Goal: Task Accomplishment & Management: Use online tool/utility

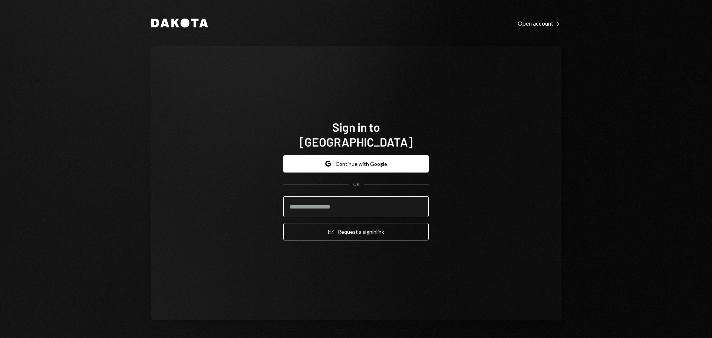
click at [323, 196] on input "email" at bounding box center [355, 206] width 145 height 21
type input "**********"
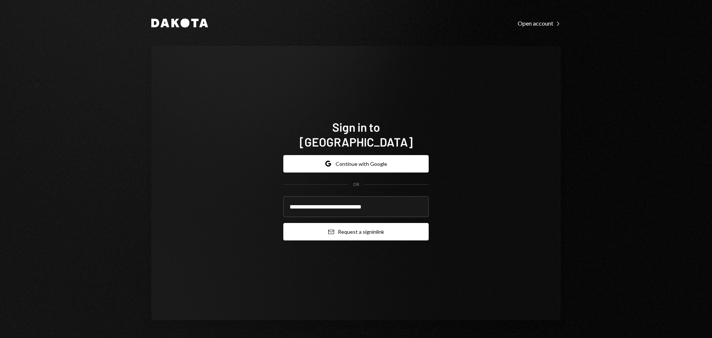
click at [353, 224] on button "Email Request a sign in link" at bounding box center [355, 231] width 145 height 17
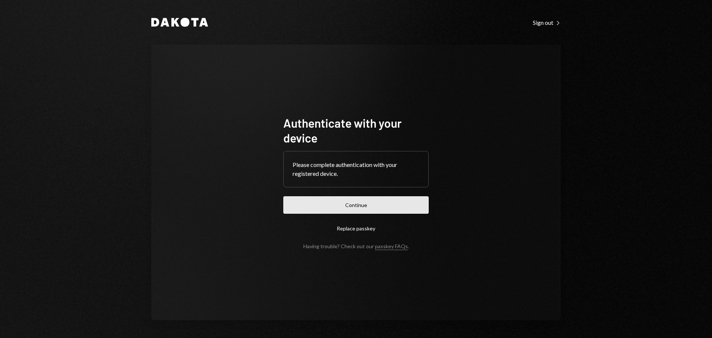
click at [380, 207] on button "Continue" at bounding box center [355, 204] width 145 height 17
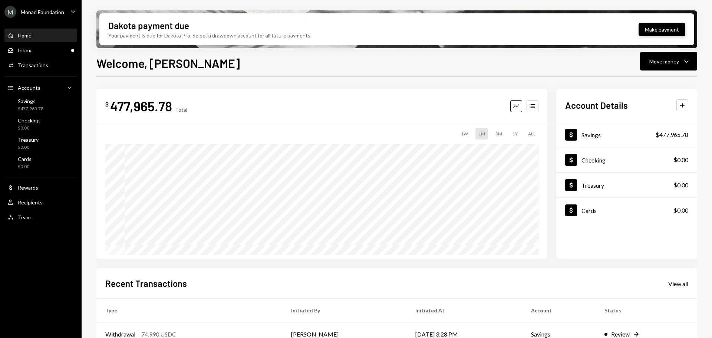
click at [644, 32] on button "Make payment" at bounding box center [662, 29] width 47 height 13
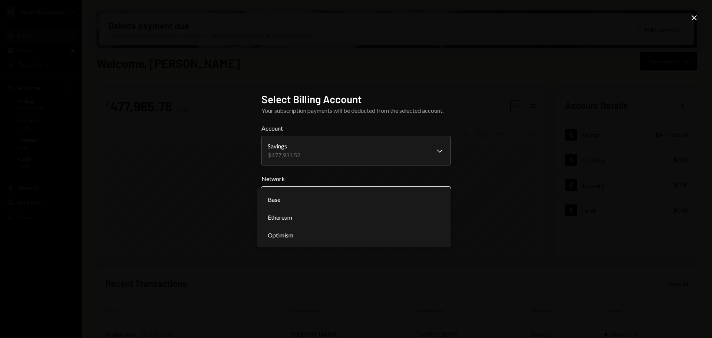
click at [349, 197] on body "M Monad Foundation Caret Down Home Home Inbox Inbox Activities Transactions Acc…" at bounding box center [356, 169] width 712 height 338
select select "**********"
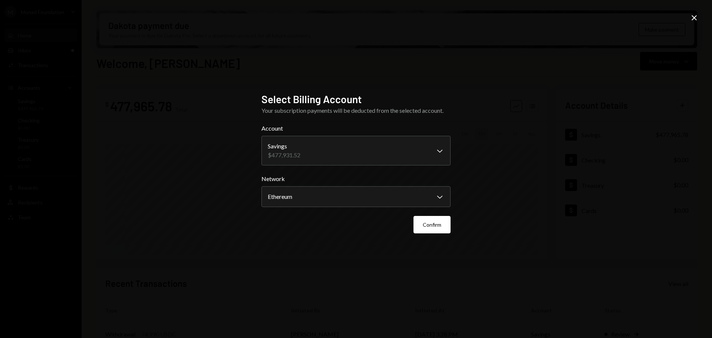
click at [439, 226] on button "Confirm" at bounding box center [432, 224] width 37 height 17
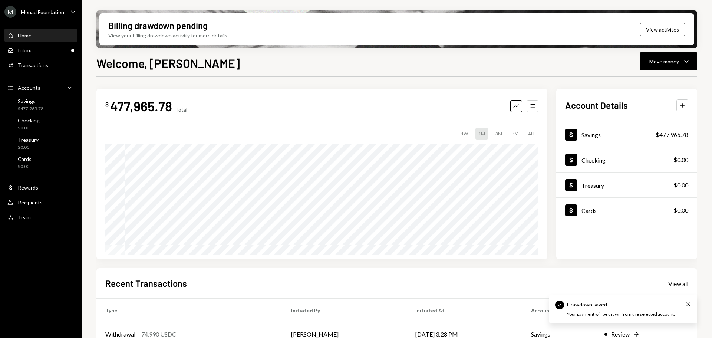
click at [29, 9] on div "Monad Foundation" at bounding box center [42, 12] width 43 height 6
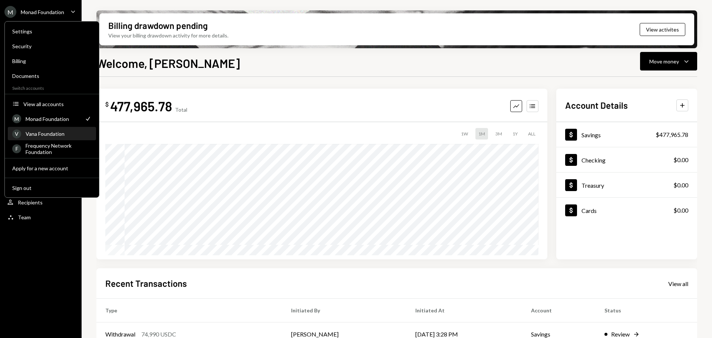
click at [49, 133] on div "Vana Foundation" at bounding box center [59, 134] width 66 height 6
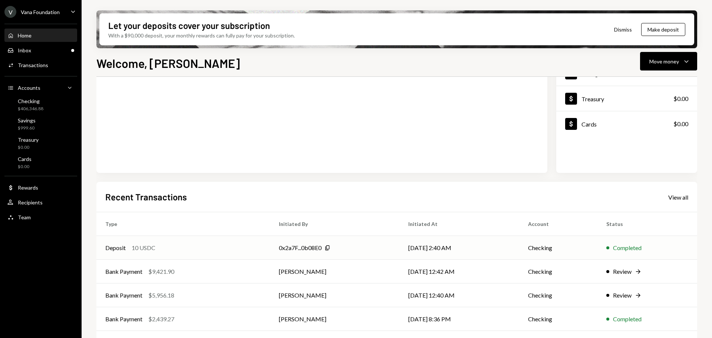
scroll to position [109, 0]
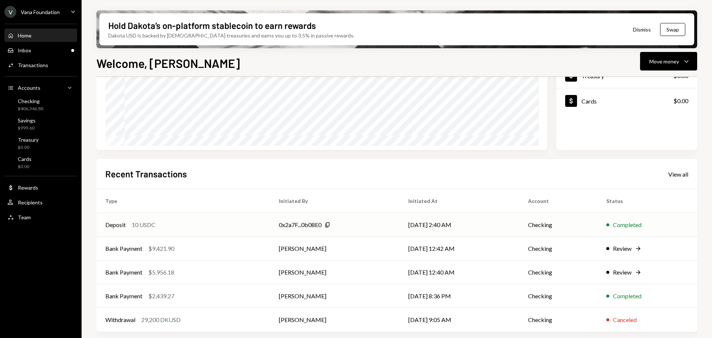
click at [194, 227] on div "Deposit 10 USDC" at bounding box center [183, 224] width 156 height 9
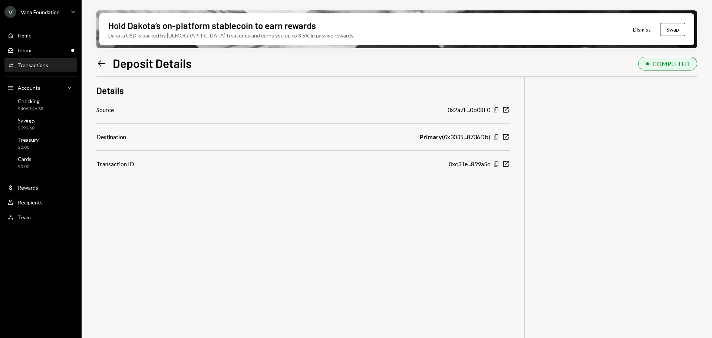
scroll to position [22, 0]
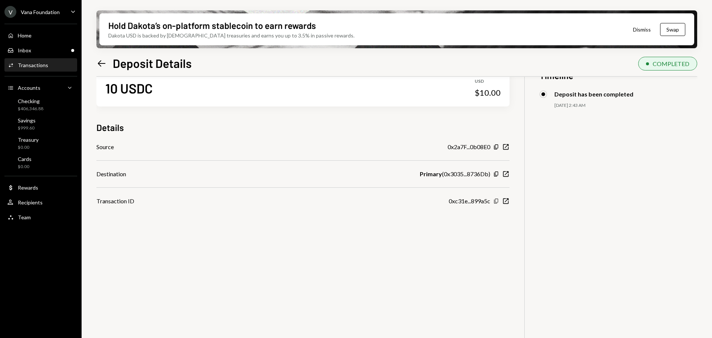
click at [496, 201] on icon "Copy" at bounding box center [496, 201] width 6 height 6
click at [510, 202] on div "10 USDC USD $10.00 Details Source 0x2a7F...0b08E0 Copy New Window Destination P…" at bounding box center [396, 224] width 601 height 338
click at [509, 201] on icon "New Window" at bounding box center [505, 200] width 7 height 7
click at [36, 48] on div "Inbox Inbox" at bounding box center [40, 50] width 67 height 7
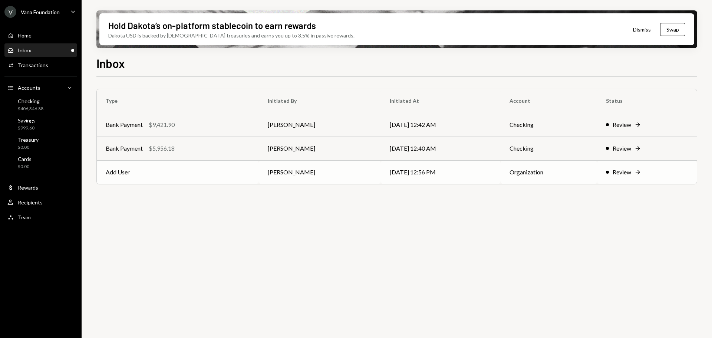
click at [213, 168] on td "Add User" at bounding box center [178, 172] width 162 height 24
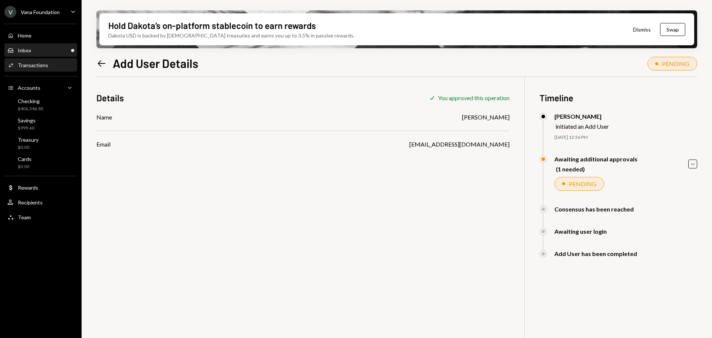
click at [44, 50] on div "Inbox Inbox" at bounding box center [40, 50] width 67 height 7
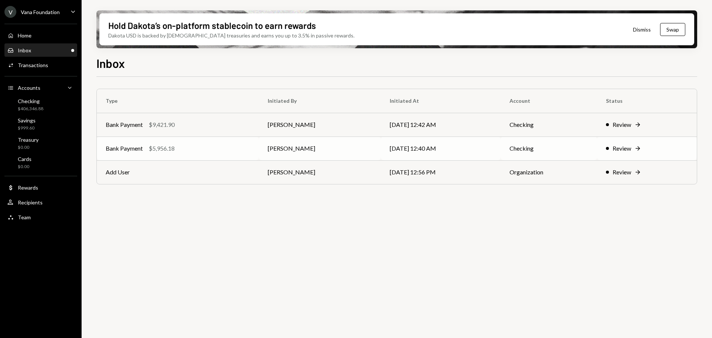
click at [175, 152] on div "$5,956.18" at bounding box center [162, 148] width 26 height 9
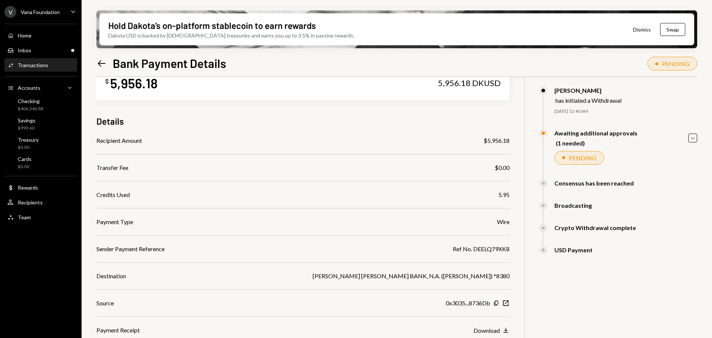
scroll to position [37, 0]
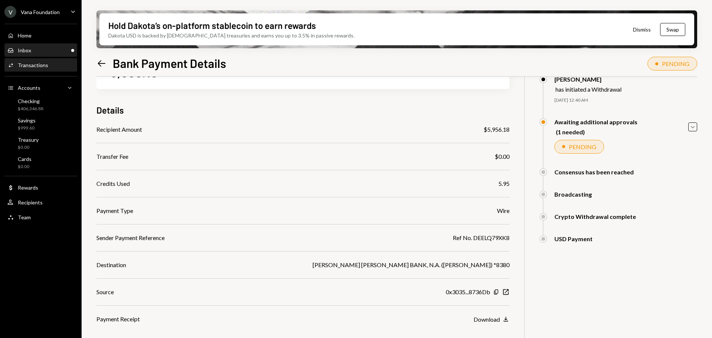
click at [39, 51] on div "Inbox Inbox" at bounding box center [40, 50] width 67 height 7
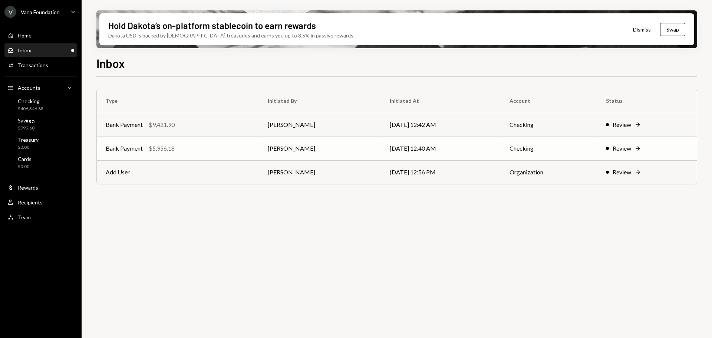
click at [192, 149] on div "Bank Payment $5,956.18" at bounding box center [178, 148] width 144 height 9
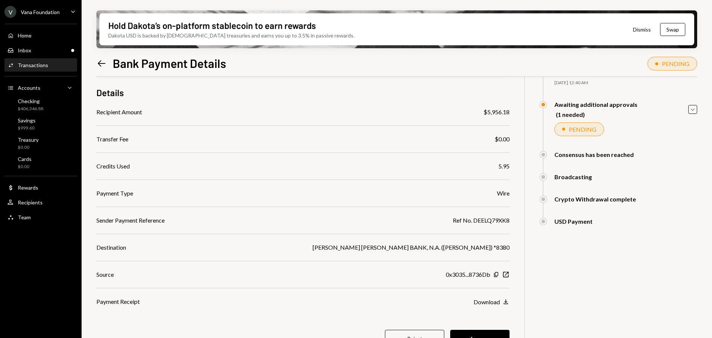
scroll to position [70, 0]
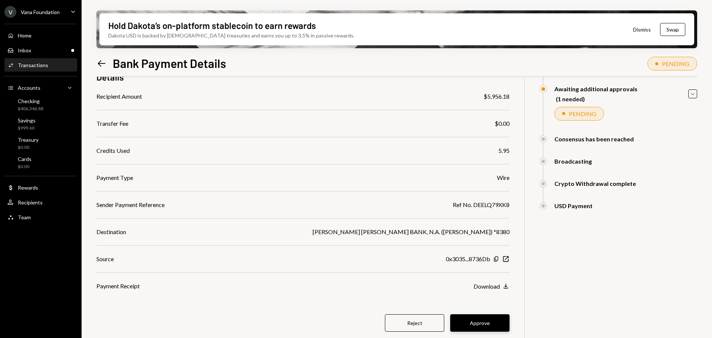
click at [485, 320] on button "Approve" at bounding box center [479, 322] width 59 height 17
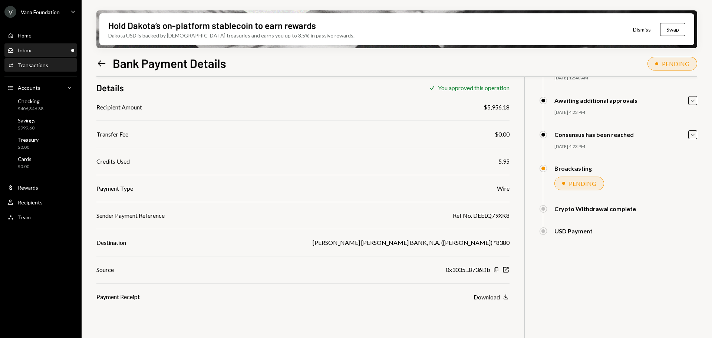
click at [38, 50] on div "Inbox Inbox" at bounding box center [40, 50] width 67 height 7
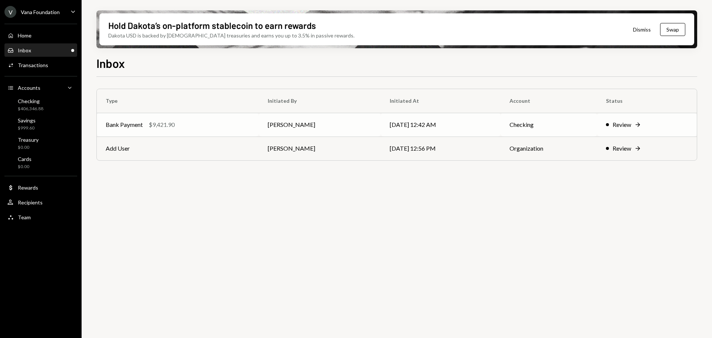
click at [189, 121] on div "Bank Payment $9,421.90" at bounding box center [178, 124] width 144 height 9
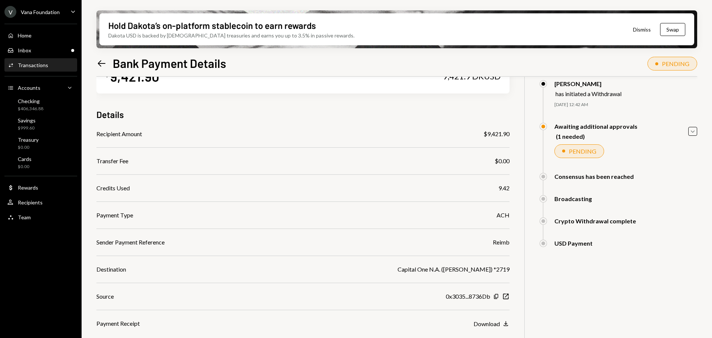
scroll to position [70, 0]
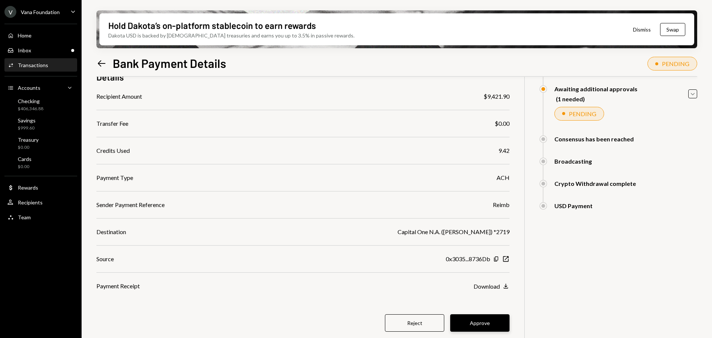
click at [484, 319] on button "Approve" at bounding box center [479, 322] width 59 height 17
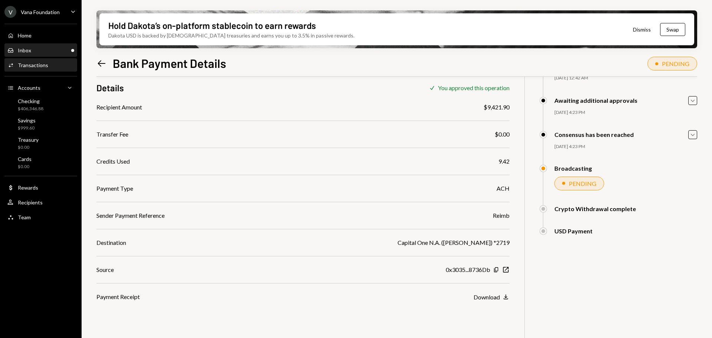
click at [41, 49] on div "Inbox Inbox" at bounding box center [40, 50] width 67 height 7
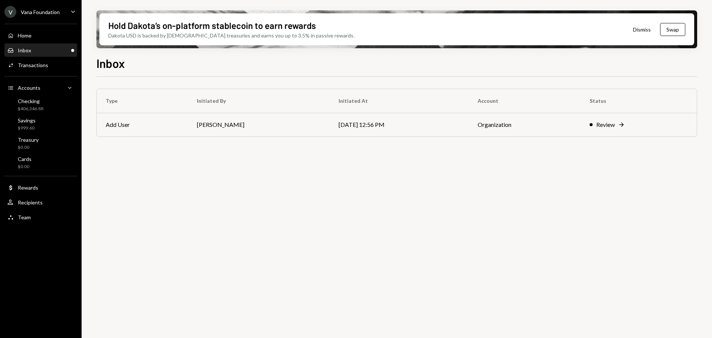
click at [40, 52] on div "Inbox Inbox" at bounding box center [40, 50] width 67 height 7
click at [43, 50] on div "Inbox Inbox" at bounding box center [40, 50] width 67 height 7
click at [44, 102] on div "Checking $390,968.80" at bounding box center [40, 105] width 67 height 14
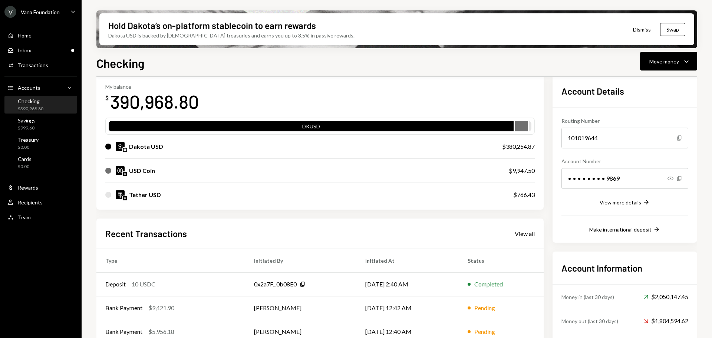
scroll to position [74, 0]
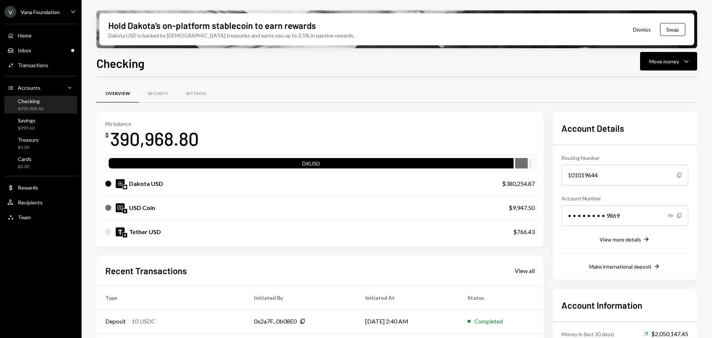
scroll to position [74, 0]
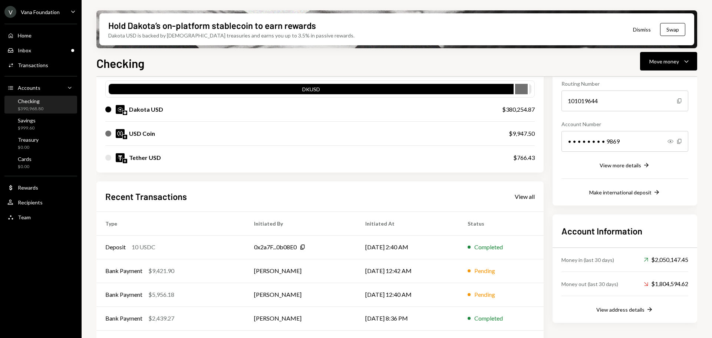
click at [46, 101] on div "Checking $390,968.80" at bounding box center [40, 105] width 67 height 14
click at [665, 55] on button "Move money Caret Down" at bounding box center [668, 61] width 57 height 19
click at [657, 80] on div "Send" at bounding box center [663, 84] width 54 height 8
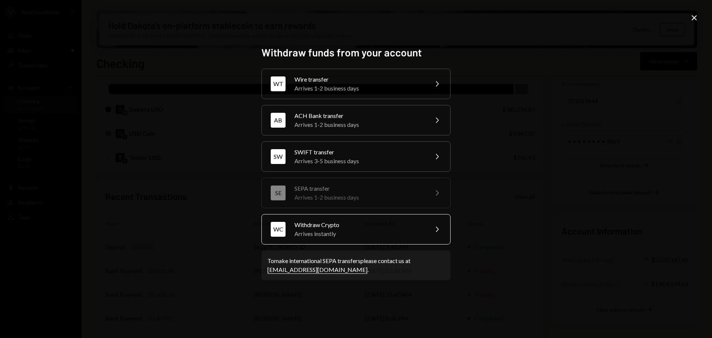
click at [316, 231] on div "Arrives instantly" at bounding box center [359, 233] width 129 height 9
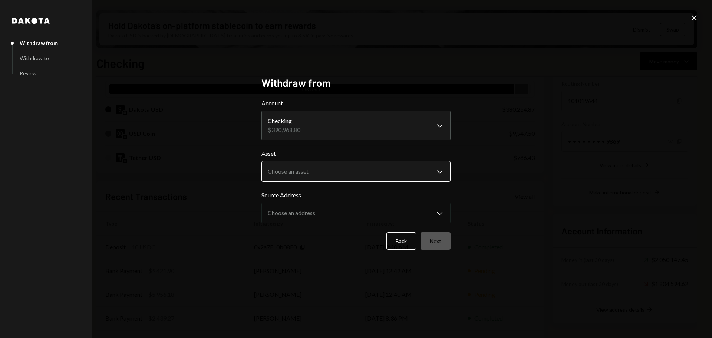
click at [323, 169] on body "V Vana Foundation Caret Down Home Home Inbox Inbox Activities Transactions Acco…" at bounding box center [356, 169] width 712 height 338
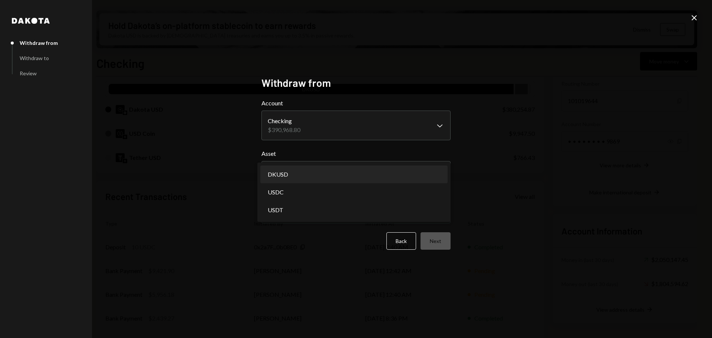
select select "*****"
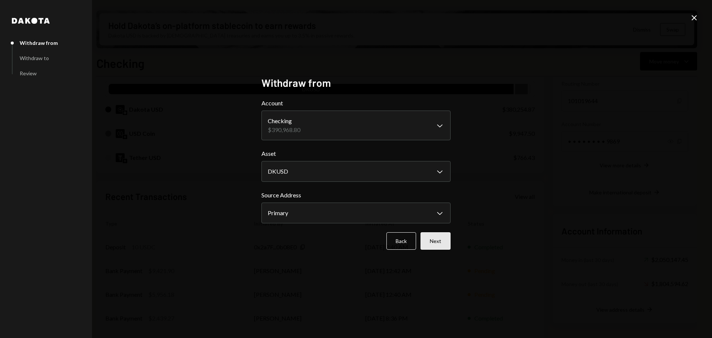
click at [439, 236] on button "Next" at bounding box center [436, 240] width 30 height 17
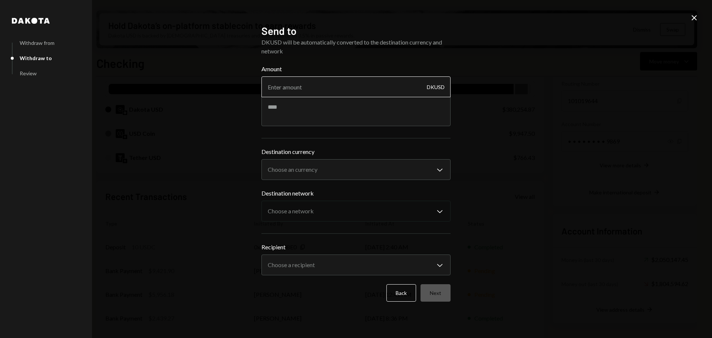
click at [312, 90] on input "Amount" at bounding box center [356, 86] width 189 height 21
type input "18750"
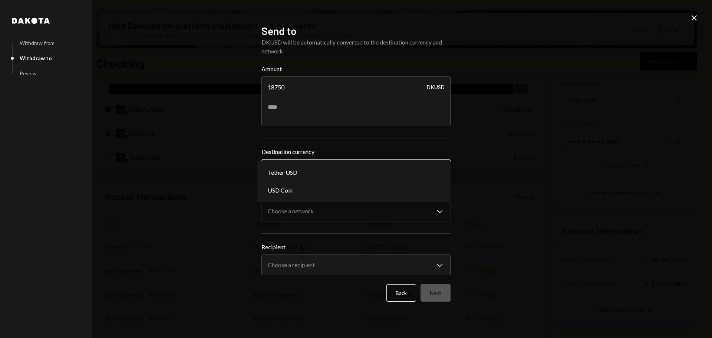
click at [331, 171] on body "V Vana Foundation Caret Down Home Home Inbox Inbox Activities Transactions Acco…" at bounding box center [356, 169] width 712 height 338
select select "****"
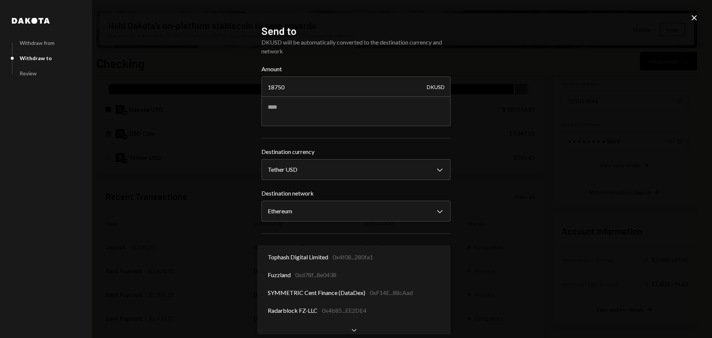
click at [323, 259] on body "V Vana Foundation Caret Down Home Home Inbox Inbox Activities Transactions Acco…" at bounding box center [356, 169] width 712 height 338
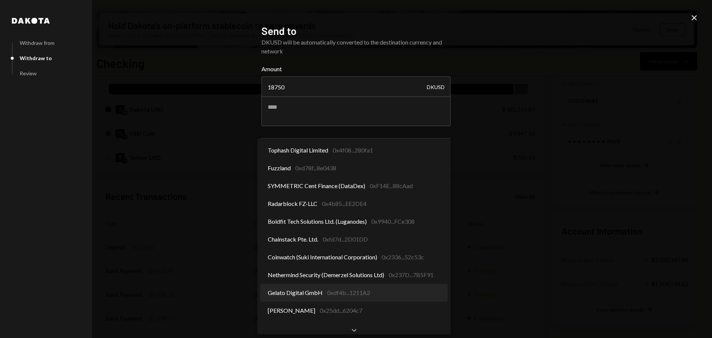
scroll to position [0, 0]
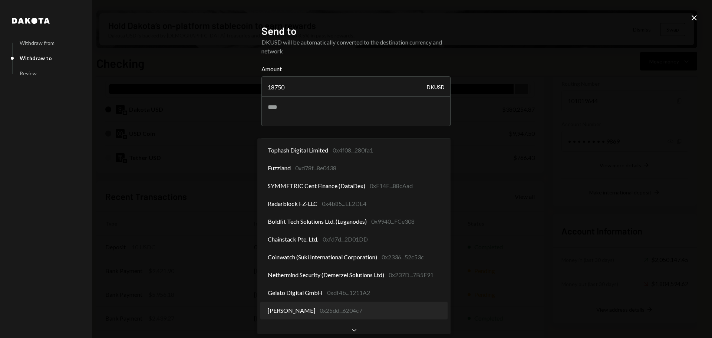
select select "**********"
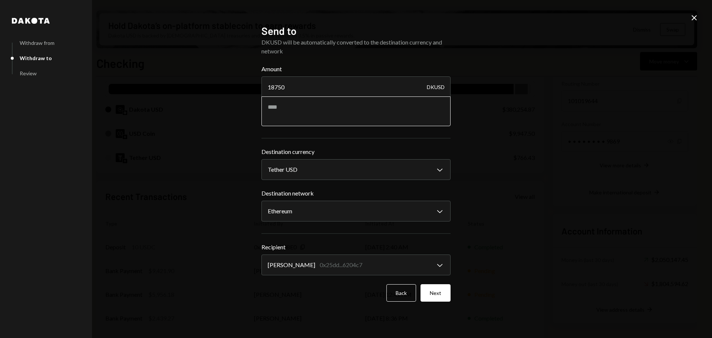
click at [308, 113] on textarea at bounding box center [356, 111] width 189 height 30
type textarea "**********"
click at [442, 293] on button "Next" at bounding box center [436, 292] width 30 height 17
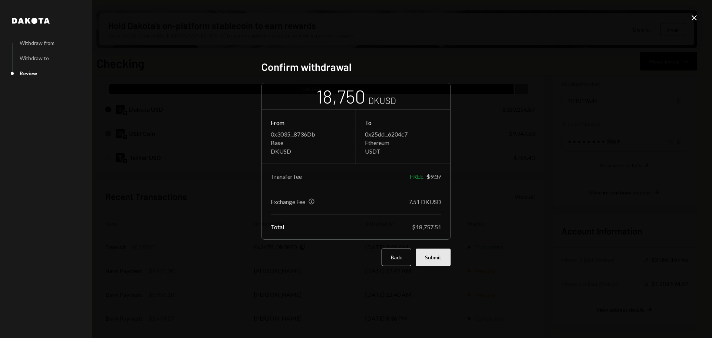
click at [438, 260] on button "Submit" at bounding box center [433, 257] width 35 height 17
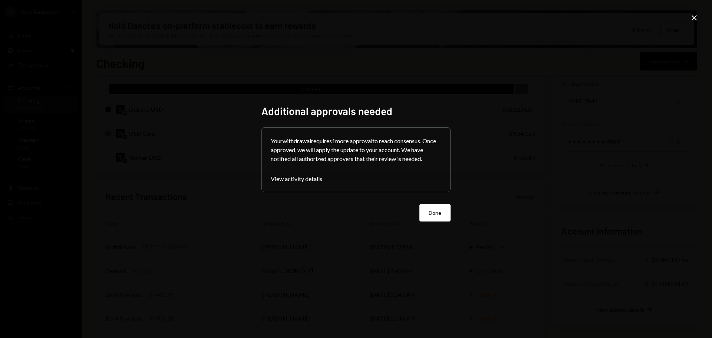
click at [434, 211] on button "Done" at bounding box center [435, 212] width 31 height 17
